Goal: Task Accomplishment & Management: Use online tool/utility

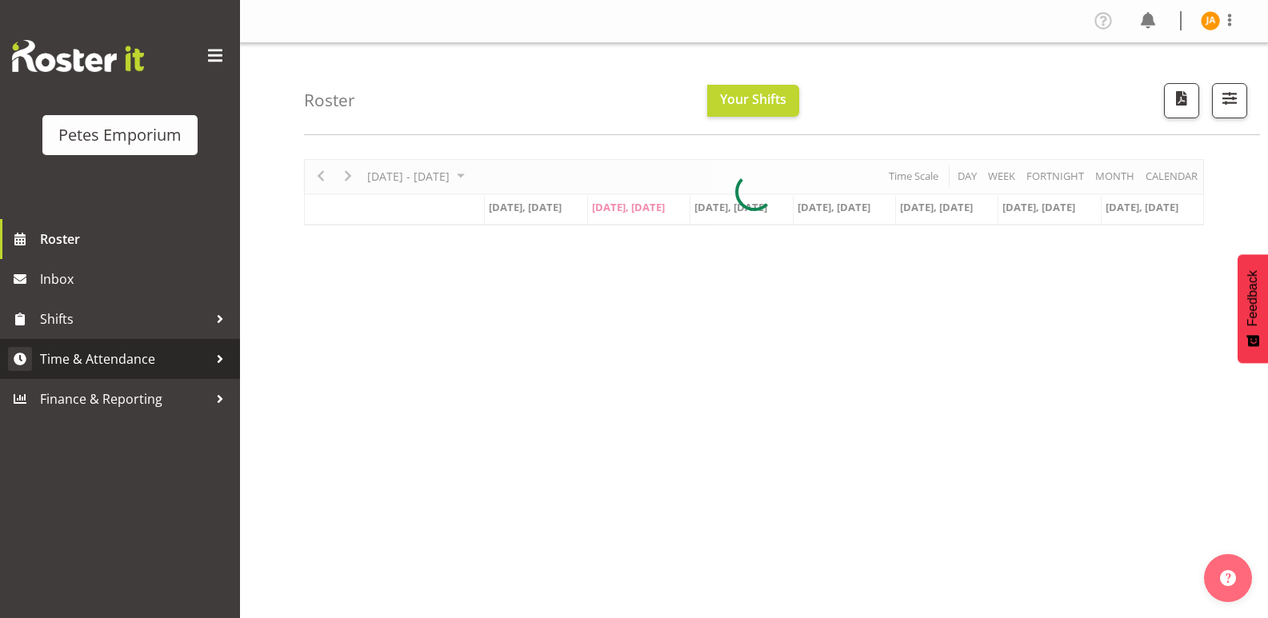
click at [174, 358] on span "Time & Attendance" at bounding box center [124, 359] width 168 height 24
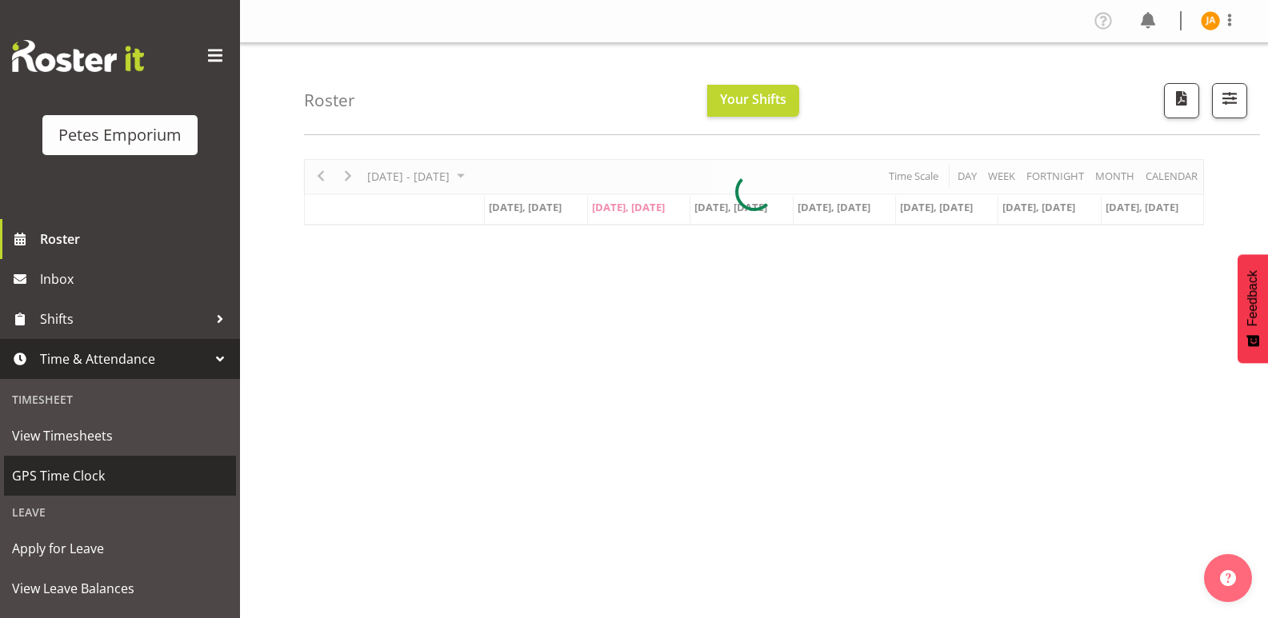
click at [87, 475] on span "GPS Time Clock" at bounding box center [120, 476] width 216 height 24
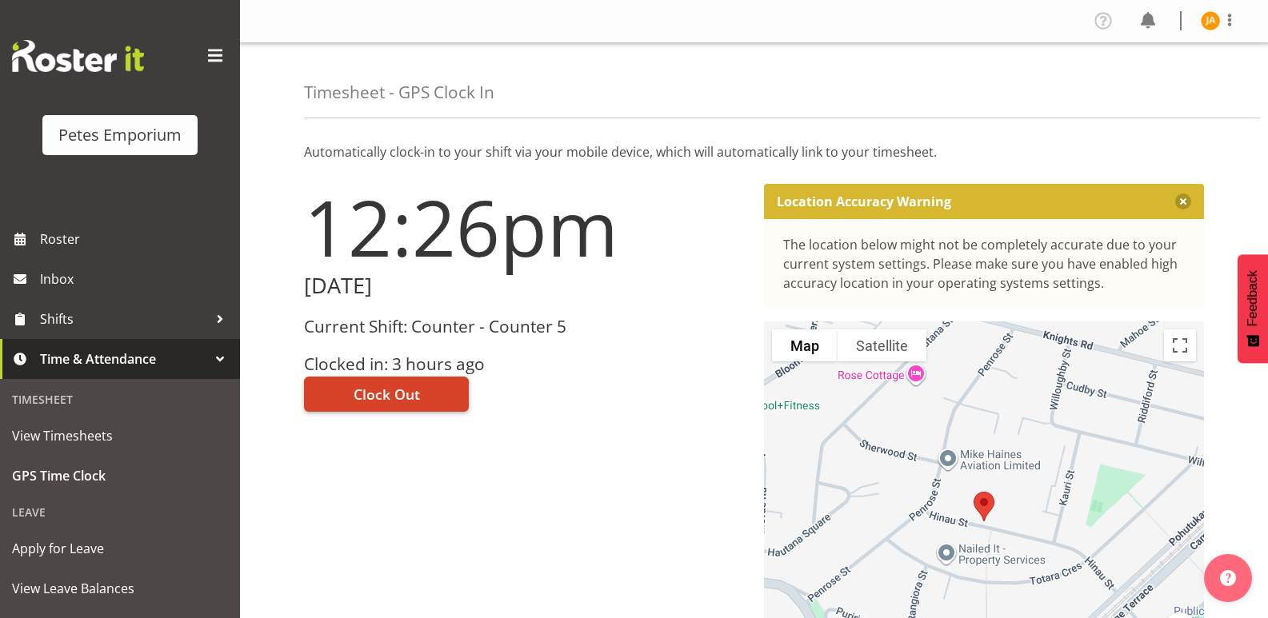
click at [410, 393] on span "Clock Out" at bounding box center [387, 394] width 66 height 21
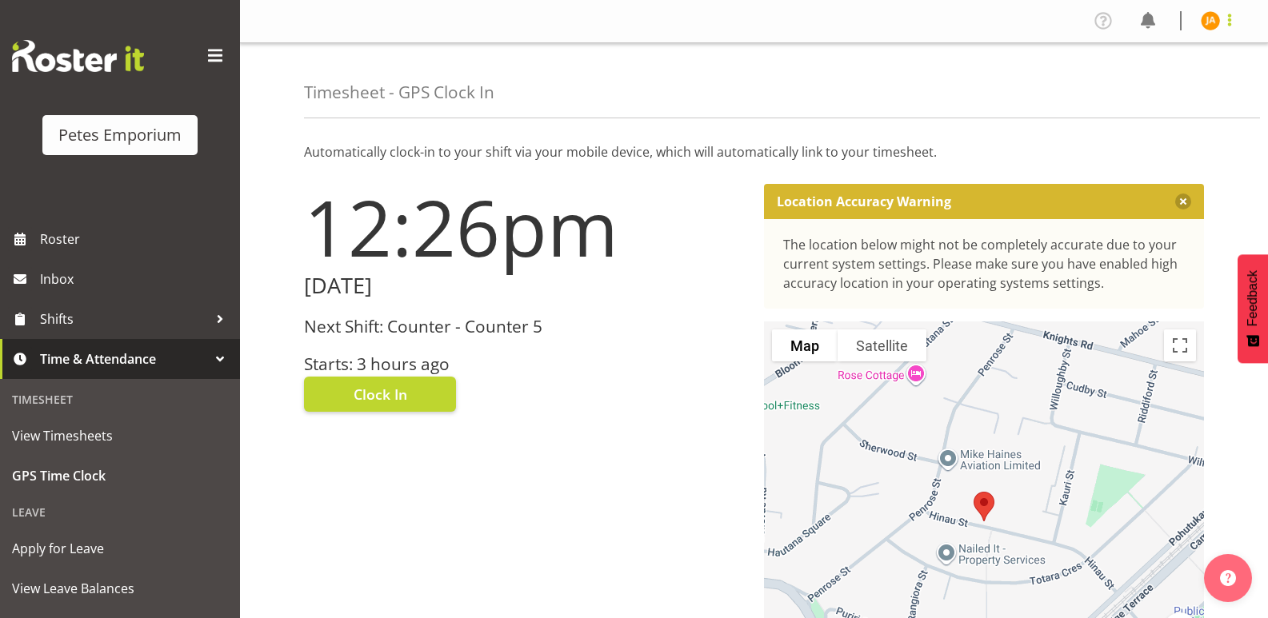
click at [1223, 19] on span at bounding box center [1229, 19] width 19 height 19
click at [1142, 79] on link "Log Out" at bounding box center [1163, 84] width 154 height 29
